Goal: Transaction & Acquisition: Purchase product/service

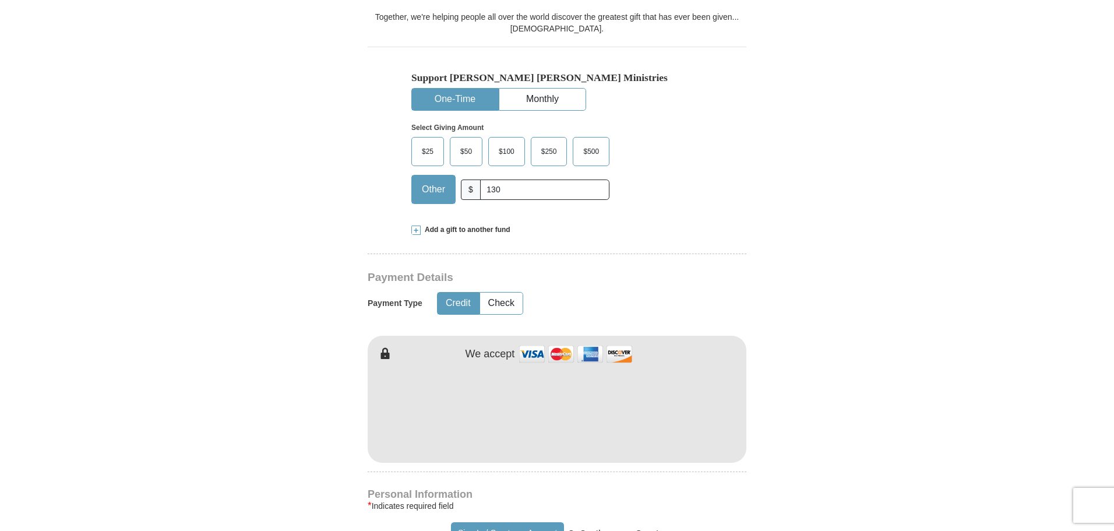
scroll to position [350, 0]
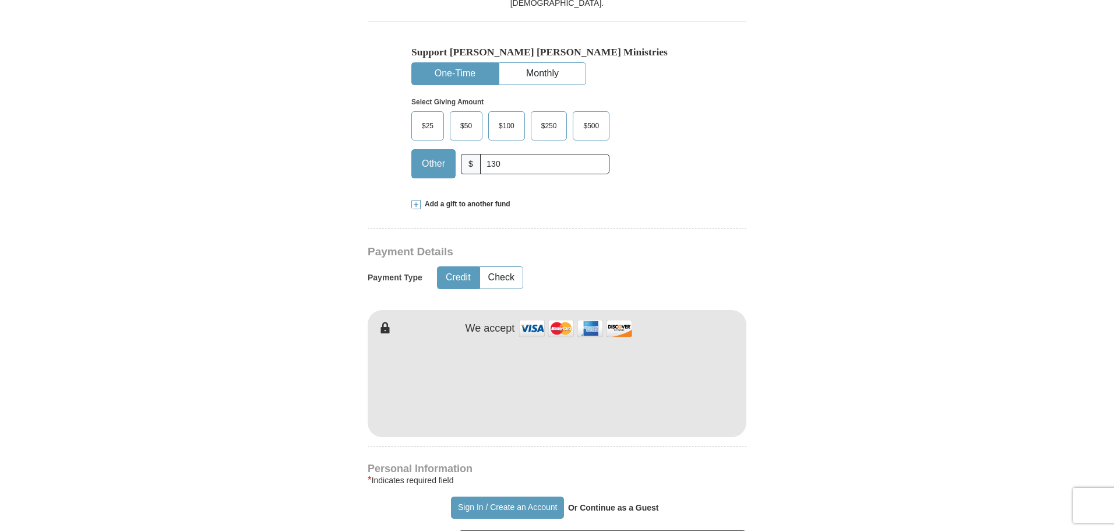
type input "130"
type input "[PERSON_NAME]"
click at [756, 443] on form "Already have an account? Sign in for faster giving. Don't have an account? Crea…" at bounding box center [557, 411] width 664 height 1429
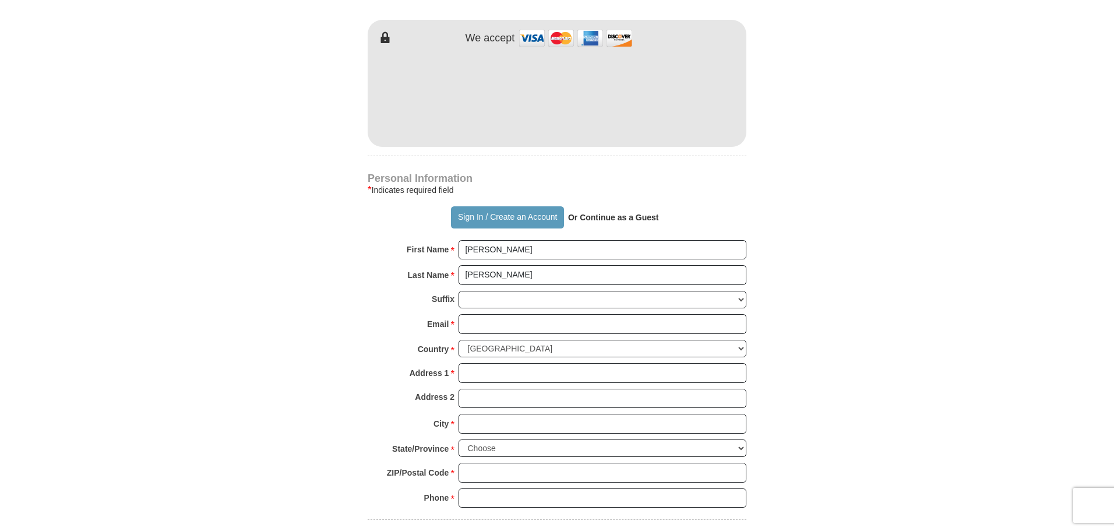
scroll to position [641, 0]
click at [554, 329] on input "Email *" at bounding box center [603, 323] width 288 height 20
type input "[EMAIL_ADDRESS][DOMAIN_NAME]"
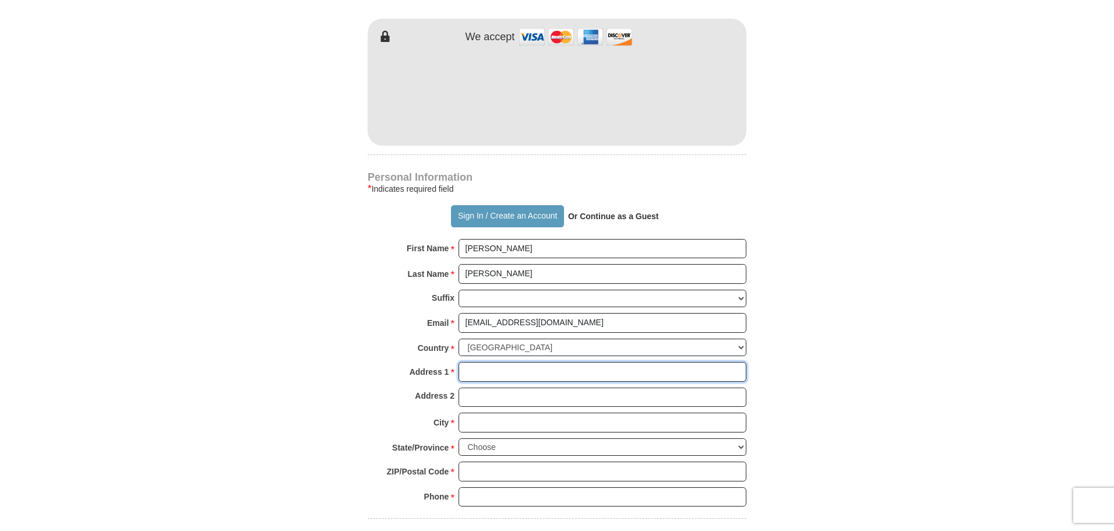
type input "[STREET_ADDRESS][PERSON_NAME]"
type input "Franklin"
select select "KY"
type input "42134"
type input "6153643350"
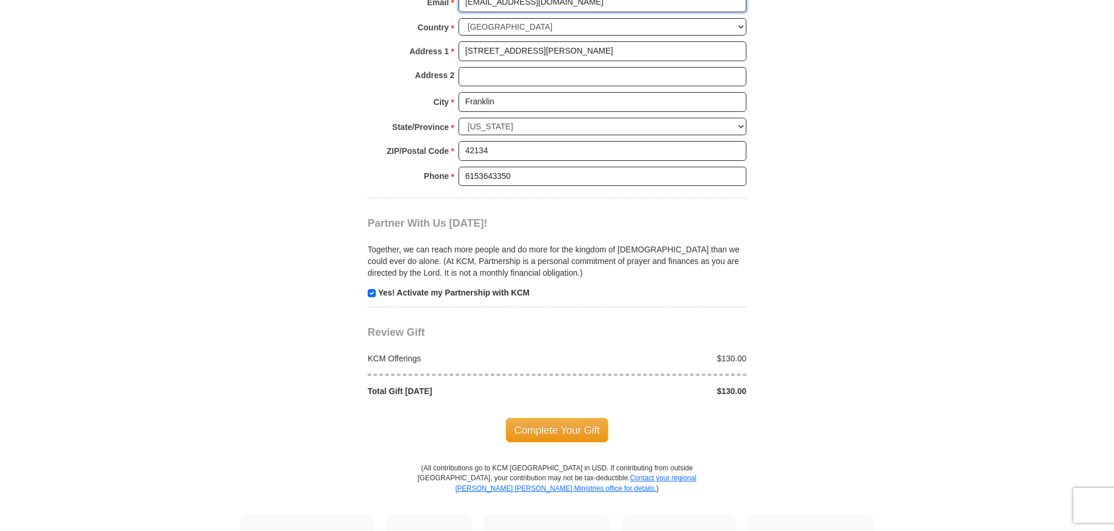
scroll to position [991, 0]
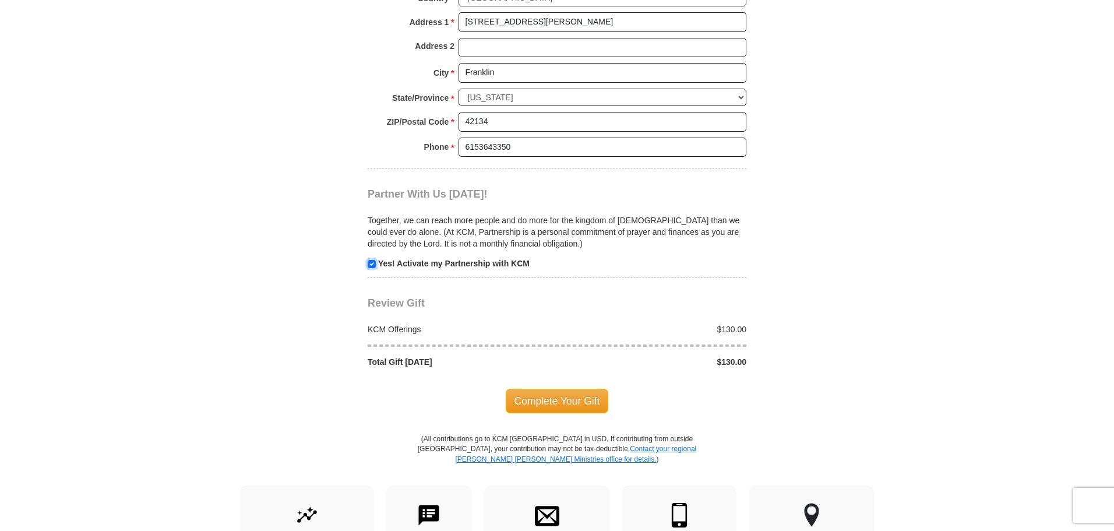
click at [371, 265] on input "checkbox" at bounding box center [372, 264] width 8 height 8
checkbox input "false"
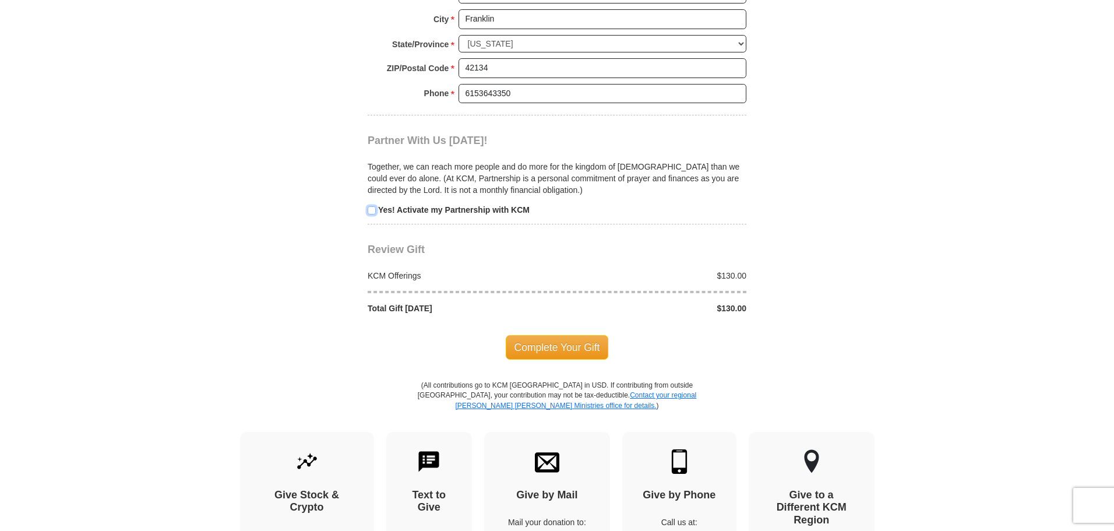
scroll to position [1107, 0]
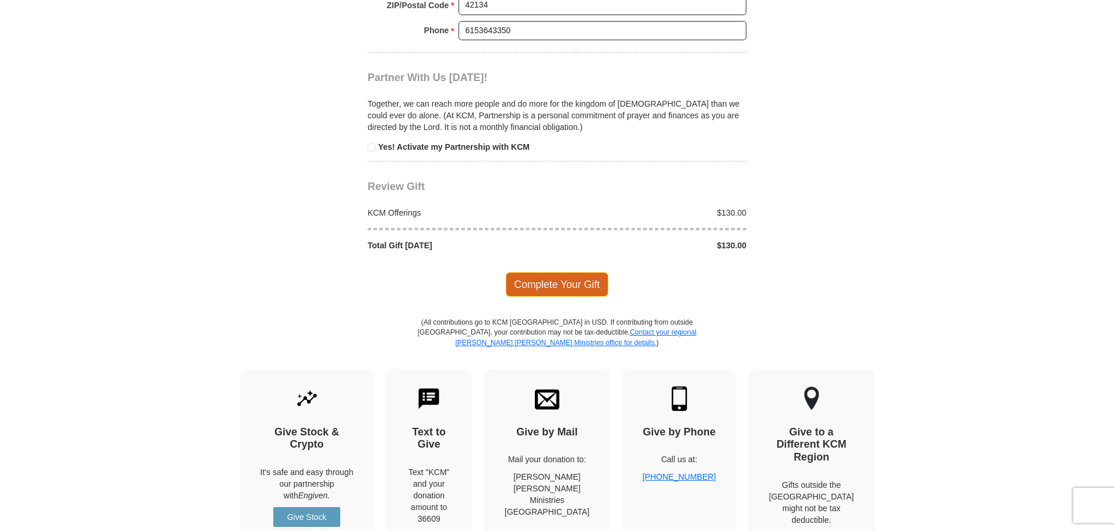
click at [577, 286] on span "Complete Your Gift" at bounding box center [557, 284] width 103 height 24
